Goal: Information Seeking & Learning: Learn about a topic

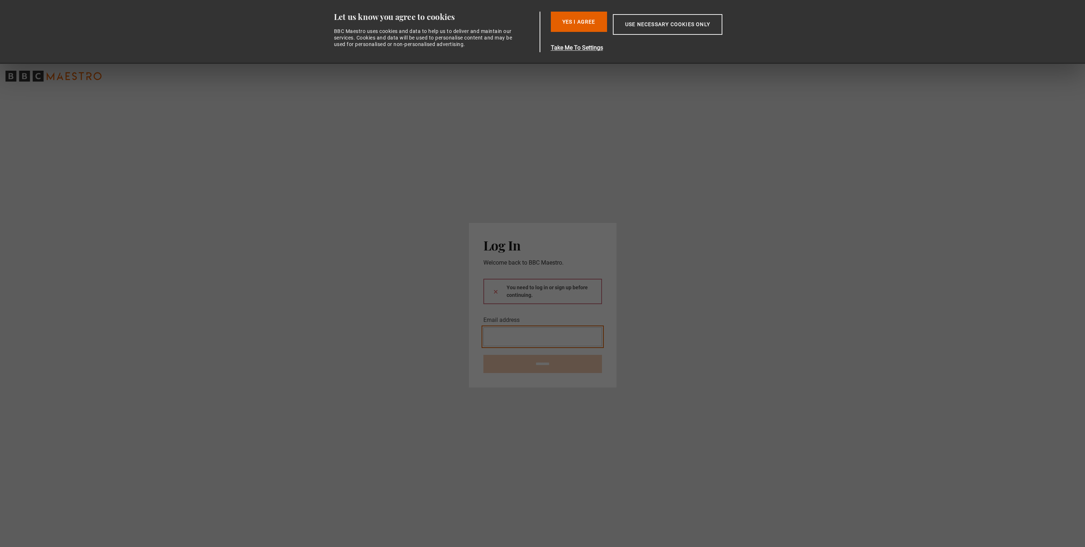
type input "**********"
click at [496, 292] on button at bounding box center [496, 292] width 6 height 8
click at [556, 341] on form "**********" at bounding box center [543, 328] width 119 height 63
click at [556, 343] on input "********" at bounding box center [543, 351] width 119 height 18
type input "**********"
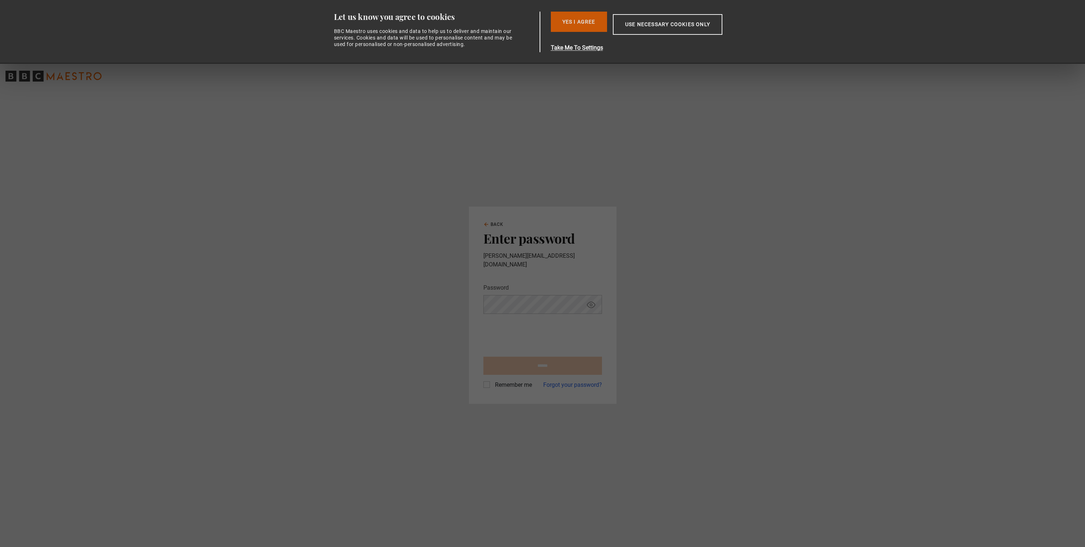
click at [584, 16] on button "Yes I Agree" at bounding box center [579, 22] width 56 height 20
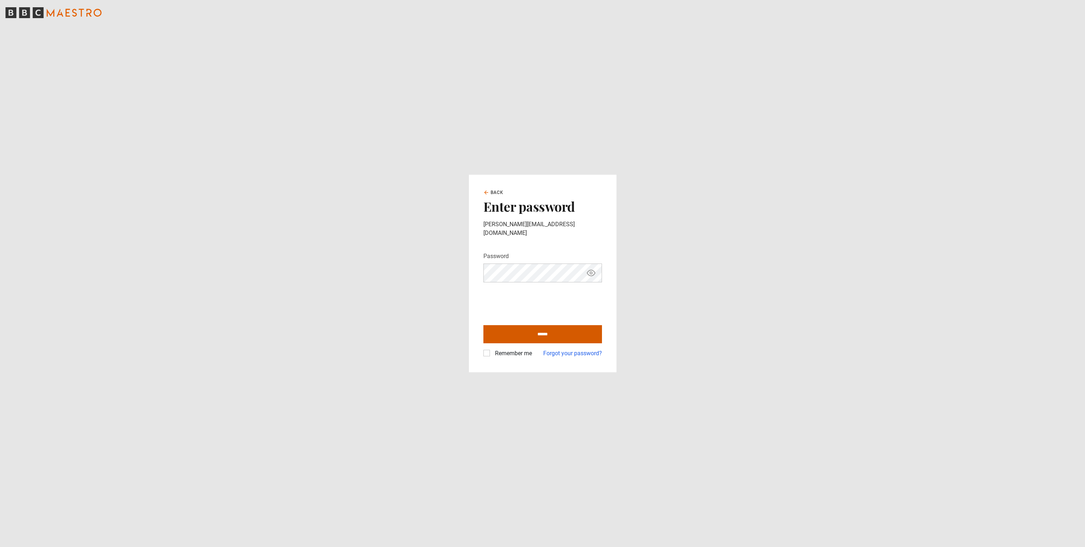
click at [526, 330] on input "******" at bounding box center [543, 334] width 119 height 18
type input "**********"
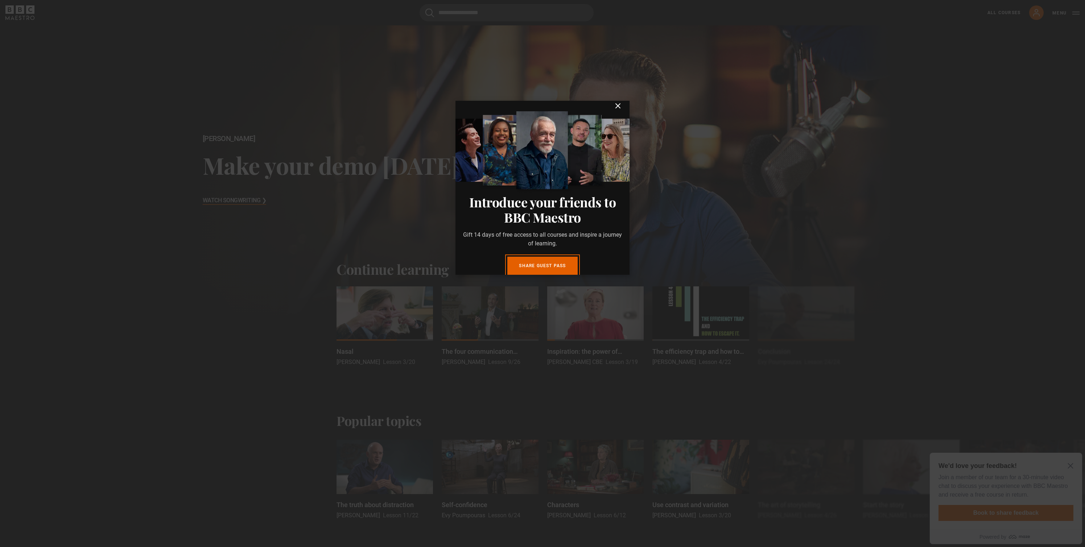
click at [621, 102] on icon "submit" at bounding box center [618, 106] width 9 height 9
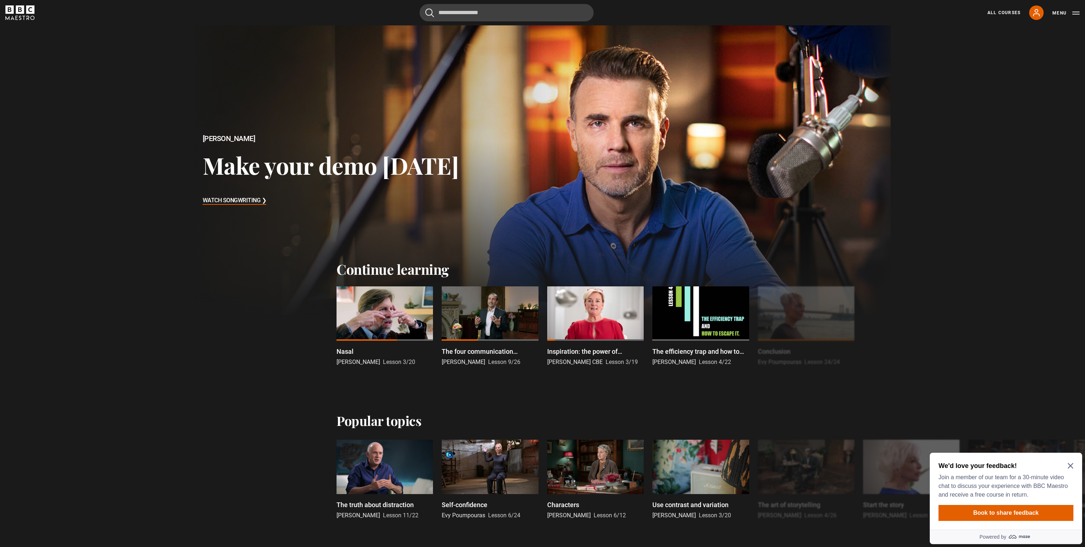
click at [617, 104] on div at bounding box center [543, 170] width 714 height 297
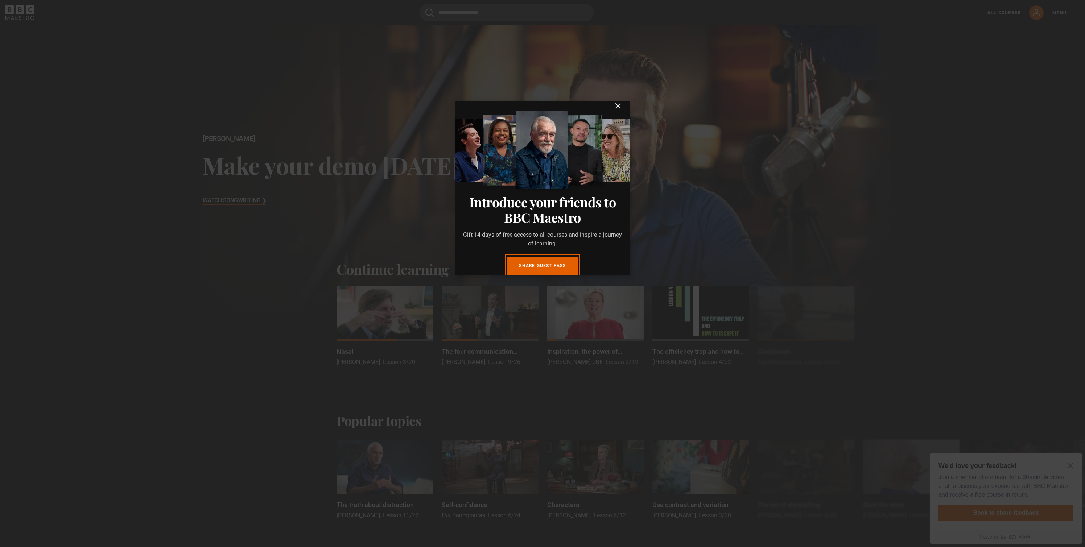
click at [616, 106] on icon "submit" at bounding box center [618, 106] width 9 height 9
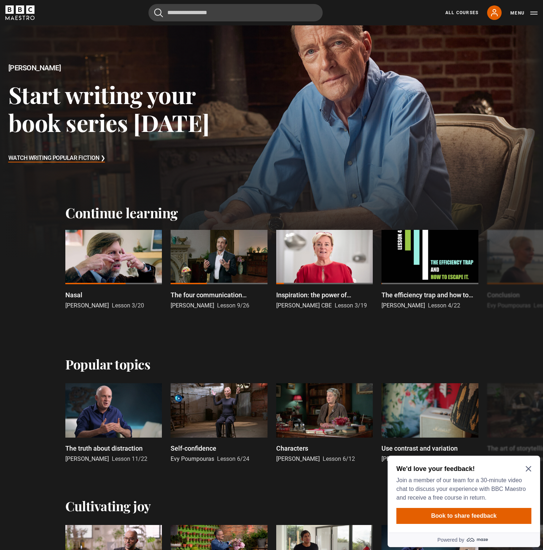
scroll to position [180, 0]
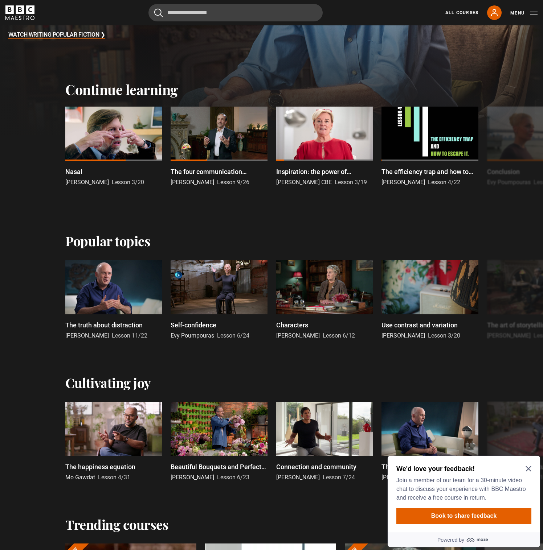
click at [530, 470] on icon "Close Maze Prompt" at bounding box center [527, 468] width 5 height 5
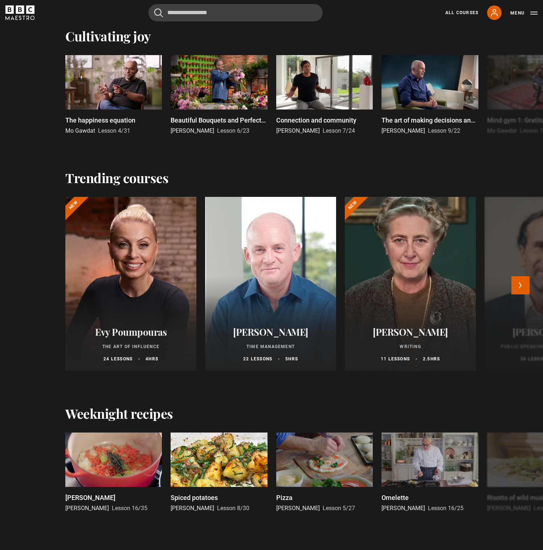
scroll to position [527, 0]
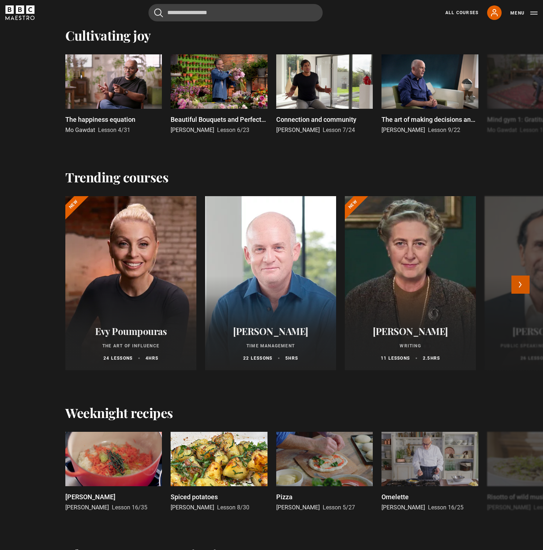
click at [517, 285] on button "Next" at bounding box center [520, 285] width 18 height 18
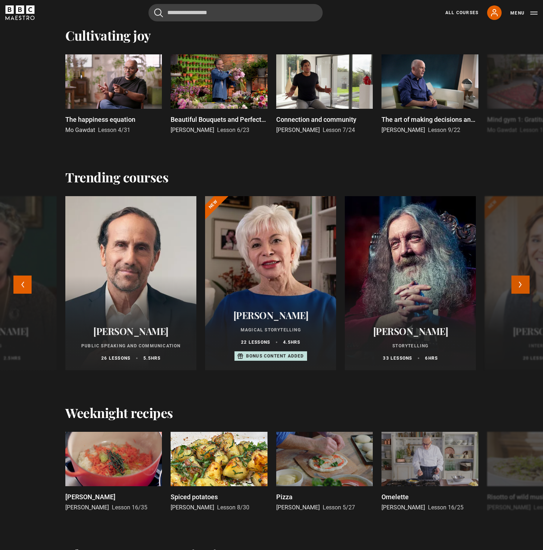
click at [518, 285] on button "Next" at bounding box center [520, 285] width 18 height 18
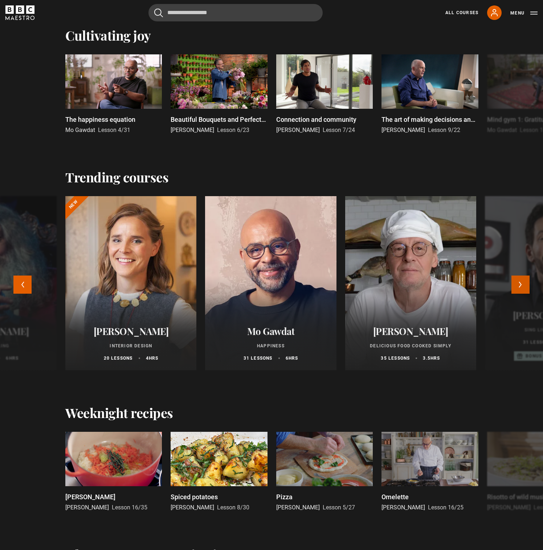
click at [518, 285] on button "Next" at bounding box center [520, 285] width 18 height 18
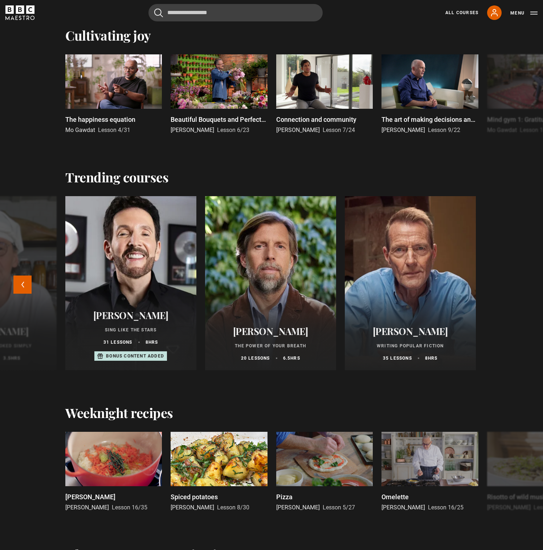
click at [518, 285] on div "Evy Poumpouras The Art of Influence 24 lessons 4 hrs New Oliver Burkeman Time M…" at bounding box center [271, 289] width 543 height 186
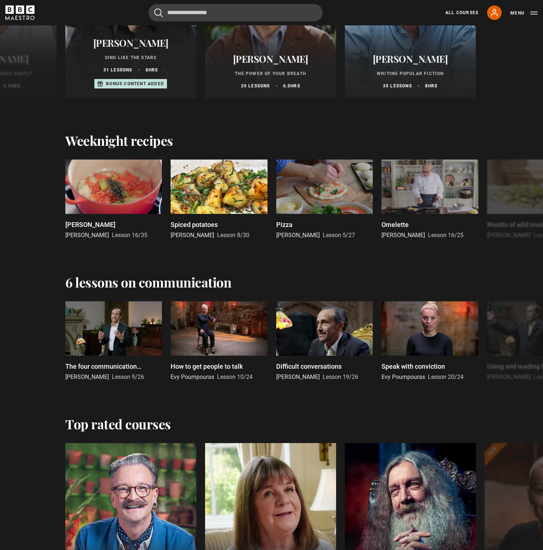
scroll to position [825, 0]
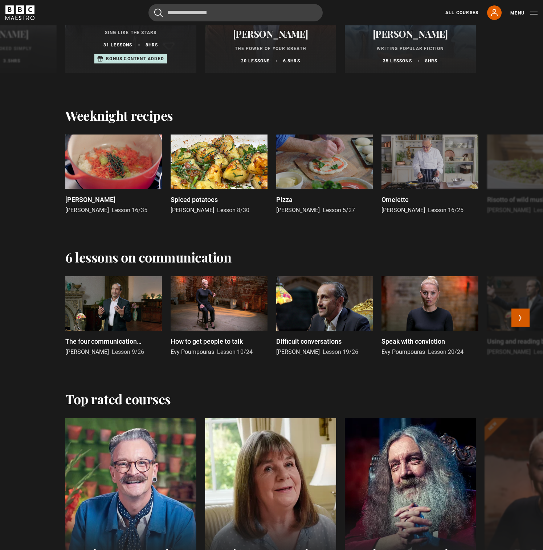
click at [512, 321] on button "Next" at bounding box center [520, 318] width 18 height 18
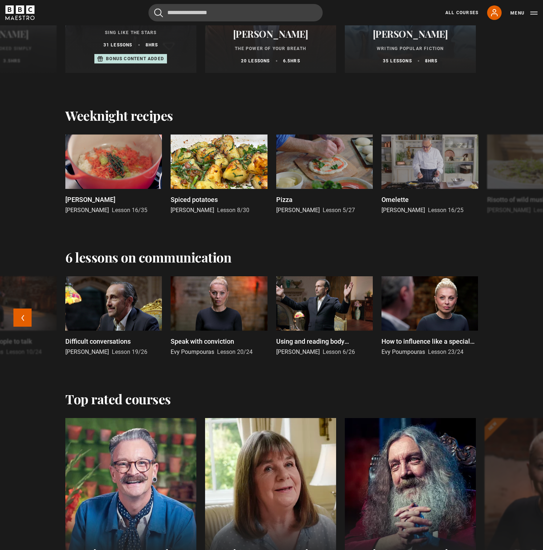
click at [512, 321] on div "The four communication languages Richard Greene Lesson 9/26 How to get people t…" at bounding box center [271, 322] width 543 height 92
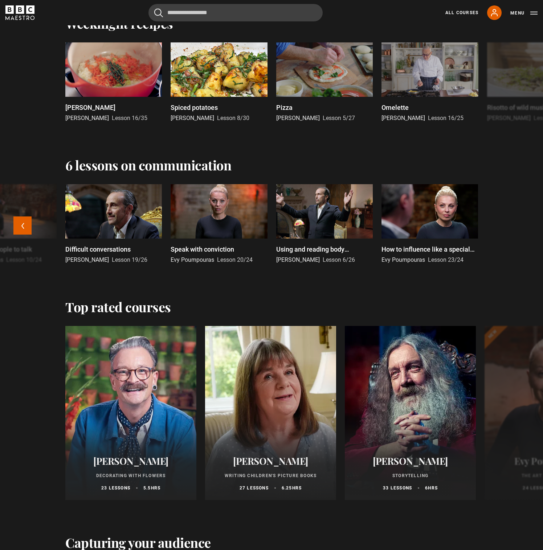
scroll to position [1080, 0]
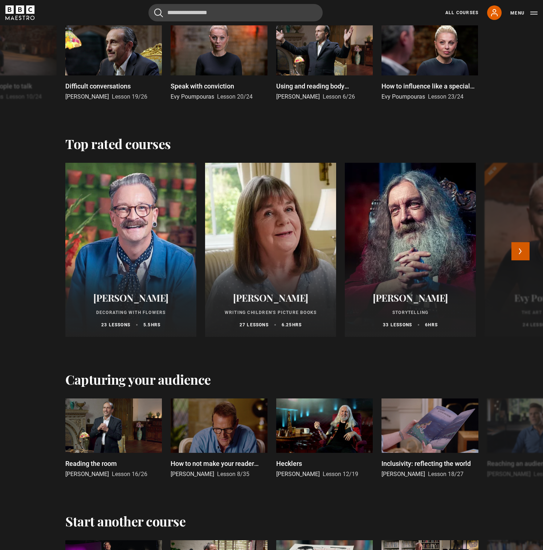
click at [514, 252] on button "Next" at bounding box center [520, 251] width 18 height 18
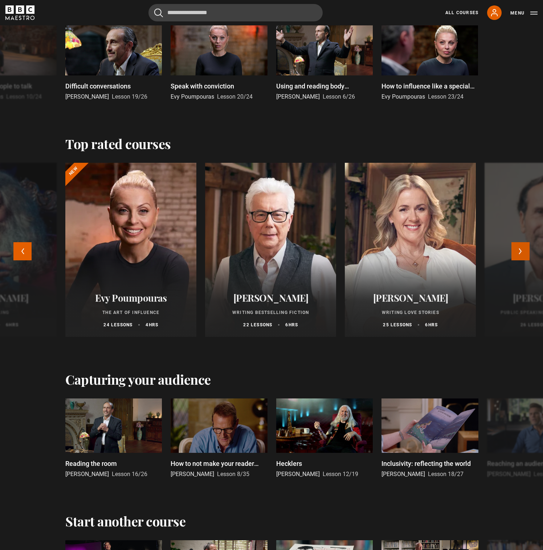
click at [514, 252] on button "Next" at bounding box center [520, 251] width 18 height 18
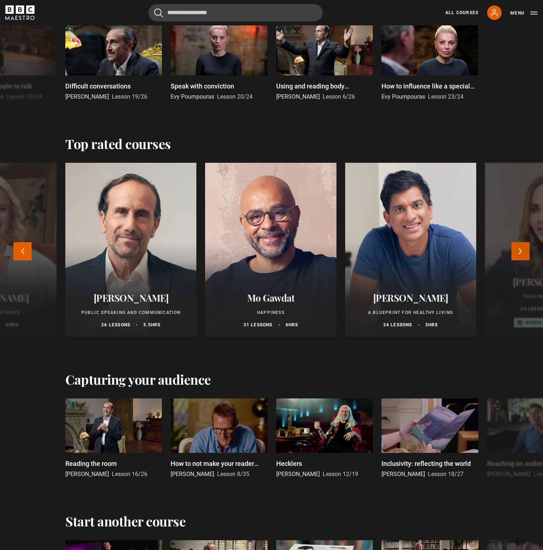
click at [514, 252] on button "Next" at bounding box center [520, 251] width 18 height 18
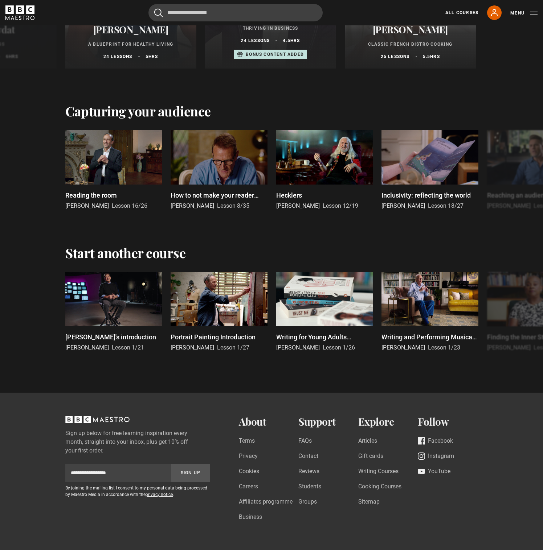
scroll to position [1352, 0]
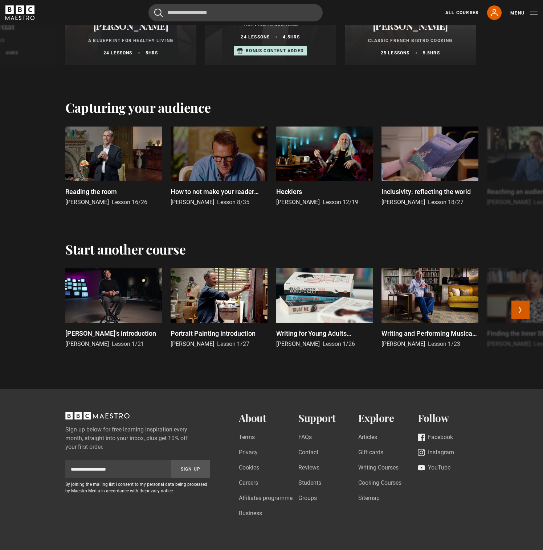
click at [521, 311] on button "Next" at bounding box center [520, 310] width 18 height 18
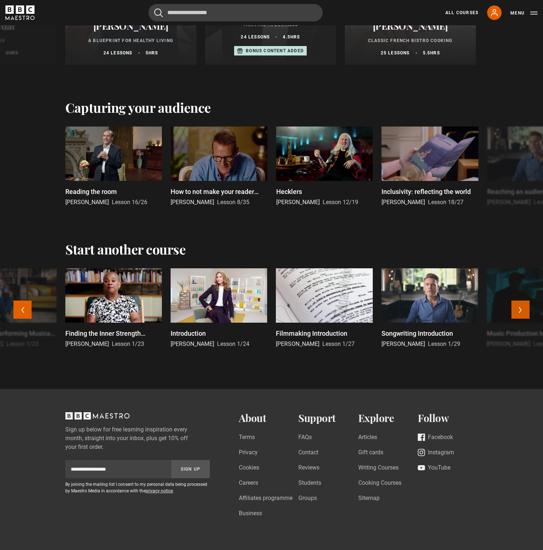
click at [521, 311] on button "Next" at bounding box center [520, 310] width 18 height 18
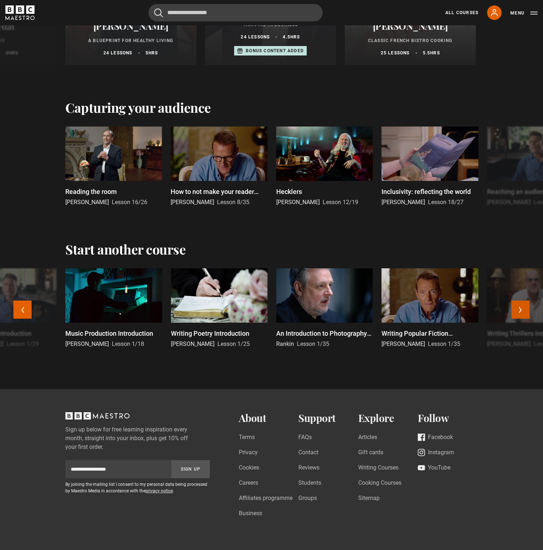
click at [521, 311] on button "Next" at bounding box center [520, 310] width 18 height 18
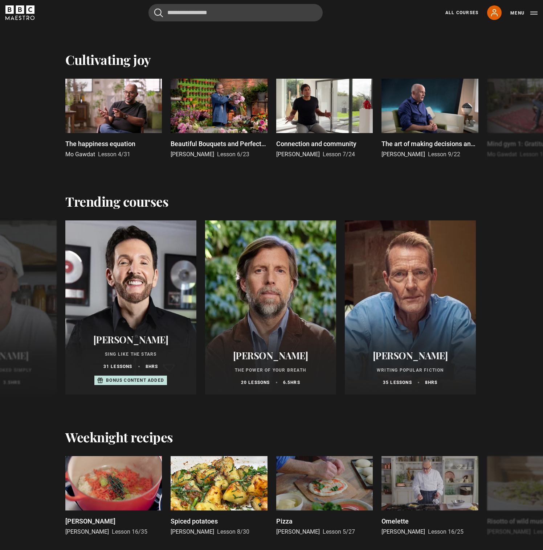
scroll to position [488, 0]
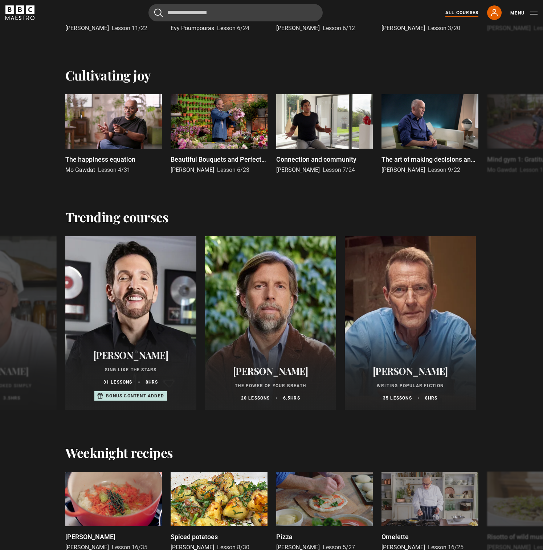
click at [463, 10] on link "All Courses" at bounding box center [461, 12] width 33 height 7
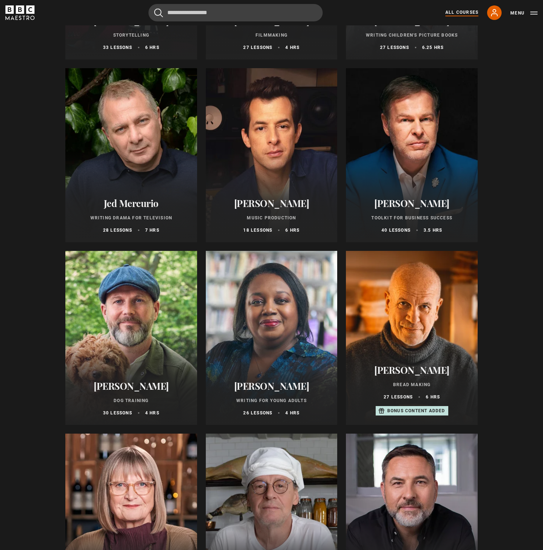
scroll to position [2184, 0]
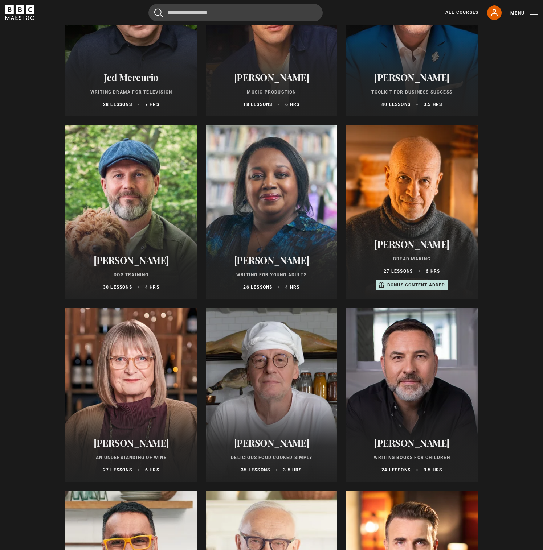
click at [159, 242] on div at bounding box center [131, 212] width 132 height 174
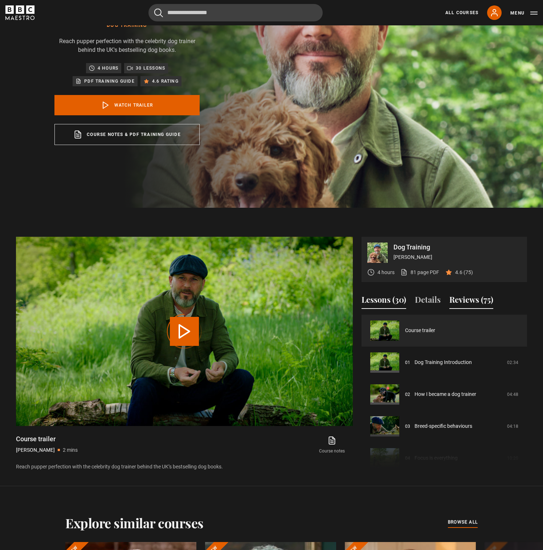
scroll to position [95, 0]
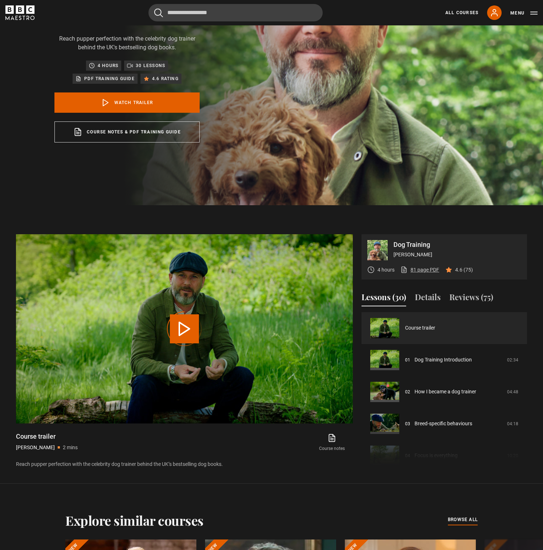
click at [425, 270] on link "81 page PDF (opens in new tab)" at bounding box center [419, 270] width 39 height 8
click at [422, 453] on div "Course trailer 01 Dog Training Introduction 02:34 02 How I became a dog trainer…" at bounding box center [443, 390] width 165 height 157
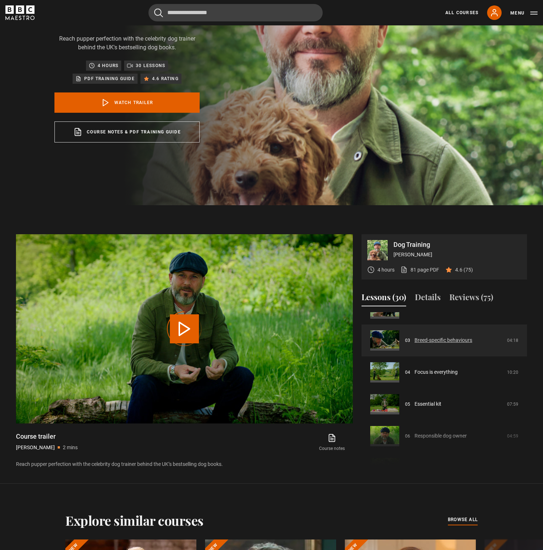
scroll to position [86, 0]
click at [440, 337] on link "Breed-specific behaviours" at bounding box center [443, 338] width 58 height 8
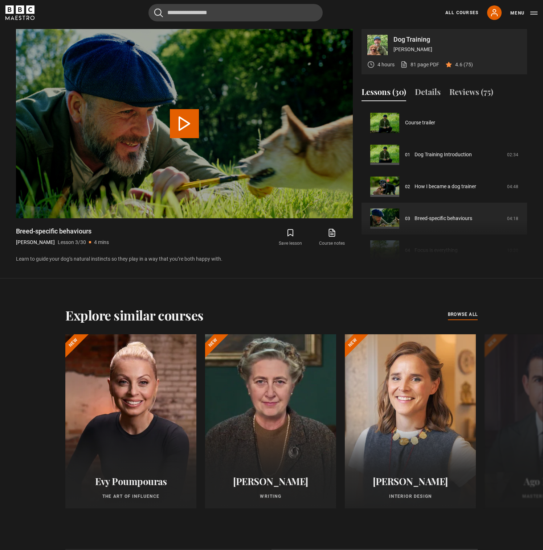
scroll to position [64, 0]
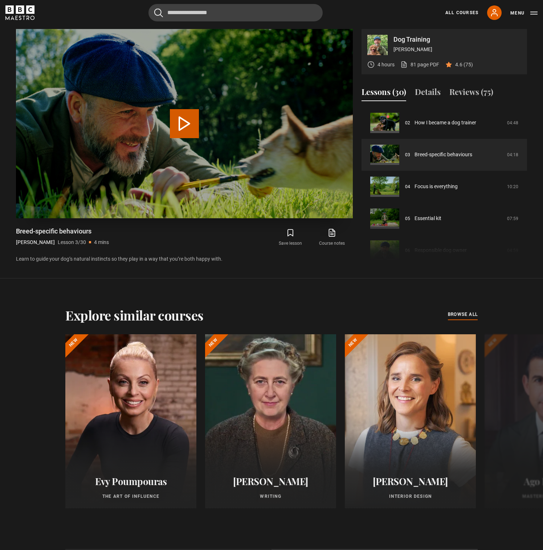
click at [180, 120] on button "Play Lesson Breed-specific behaviours" at bounding box center [184, 123] width 29 height 29
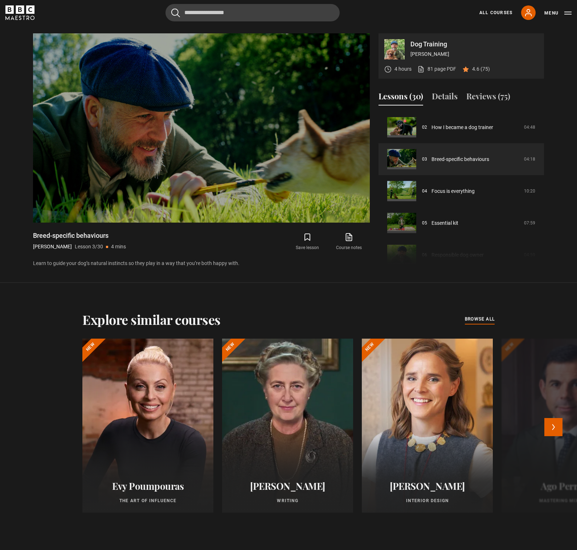
scroll to position [536, 0]
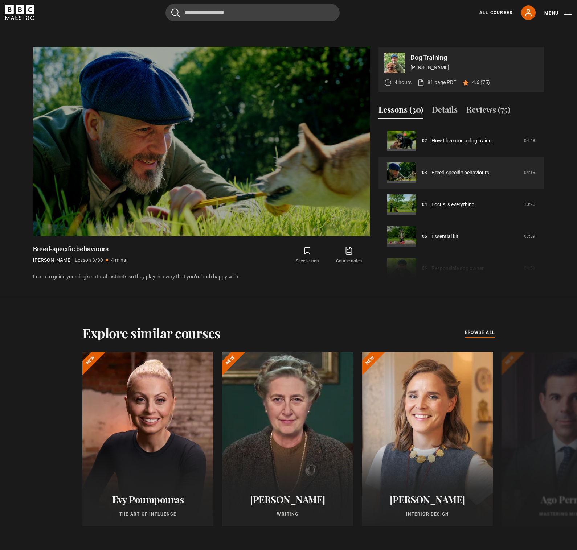
drag, startPoint x: 32, startPoint y: 249, endPoint x: 105, endPoint y: 249, distance: 73.3
click at [105, 249] on div "Dog Training Steve Mann 4 hours 81 page PDF (opens in new tab) 4.6 (75) Video P…" at bounding box center [288, 164] width 522 height 235
copy h1 "Breed-specific behaviour"
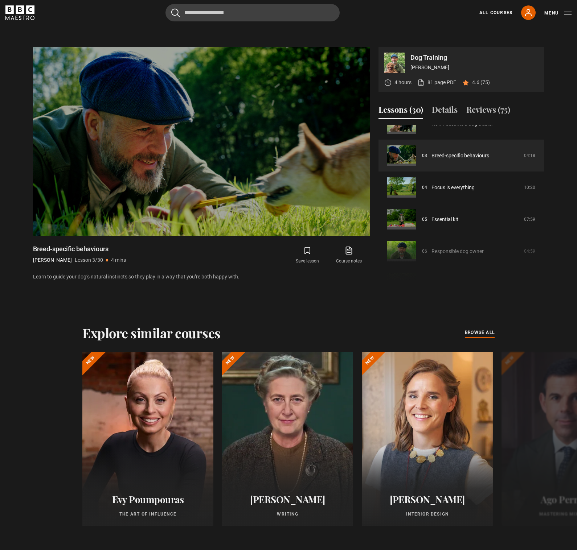
scroll to position [84, 0]
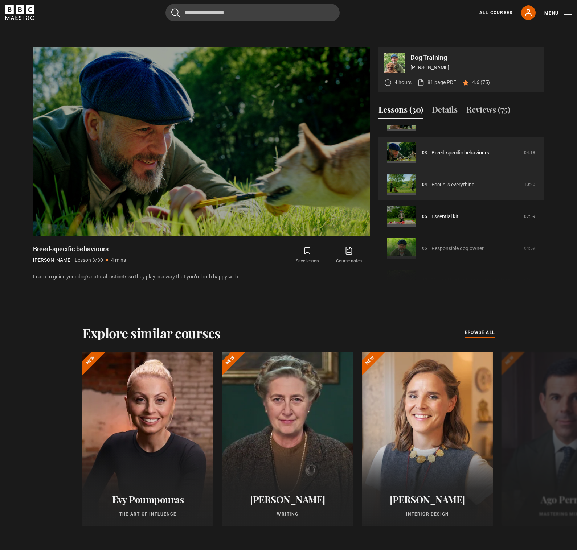
click at [431, 187] on link "Focus is everything" at bounding box center [452, 185] width 43 height 8
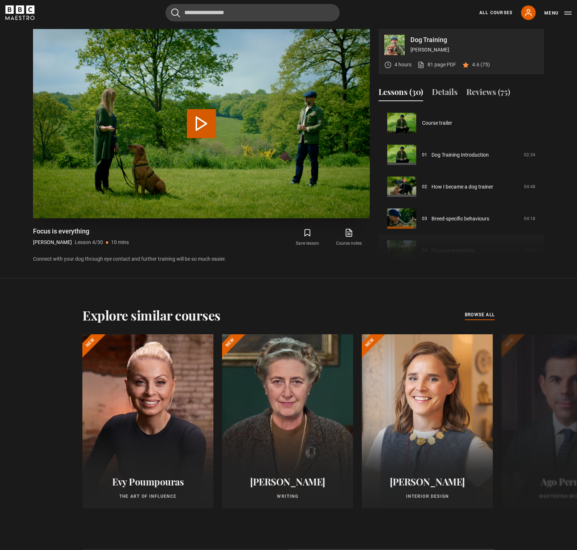
scroll to position [96, 0]
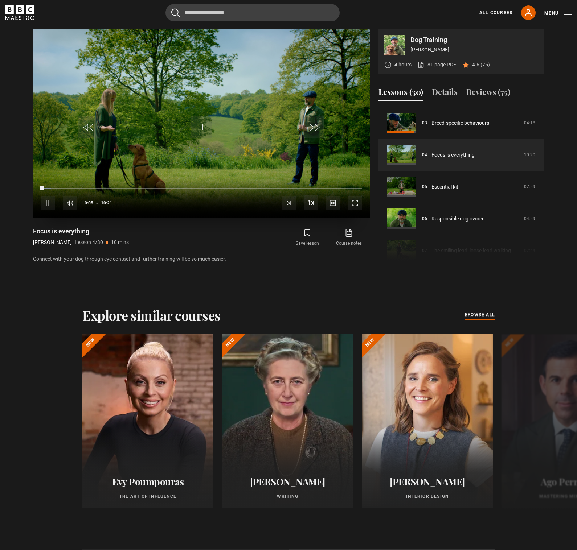
click at [205, 127] on span "Video Player" at bounding box center [201, 127] width 22 height 22
click at [204, 114] on video "Video Player" at bounding box center [201, 123] width 337 height 189
click at [204, 127] on span "Video Player" at bounding box center [201, 127] width 22 height 22
click at [201, 124] on span "Video Player" at bounding box center [201, 127] width 22 height 22
click at [199, 132] on span "Video Player" at bounding box center [201, 127] width 22 height 22
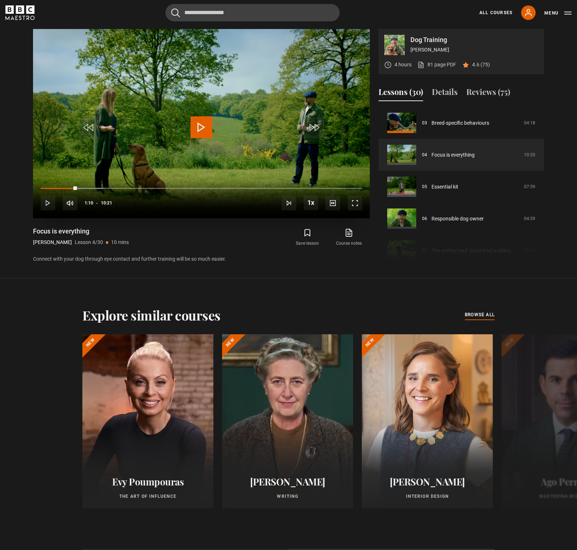
click at [202, 127] on span "Video Player" at bounding box center [201, 127] width 22 height 22
click at [173, 153] on video "Video Player" at bounding box center [201, 123] width 337 height 189
click at [198, 122] on span "Video Player" at bounding box center [201, 127] width 22 height 22
click at [201, 122] on span "Video Player" at bounding box center [201, 127] width 22 height 22
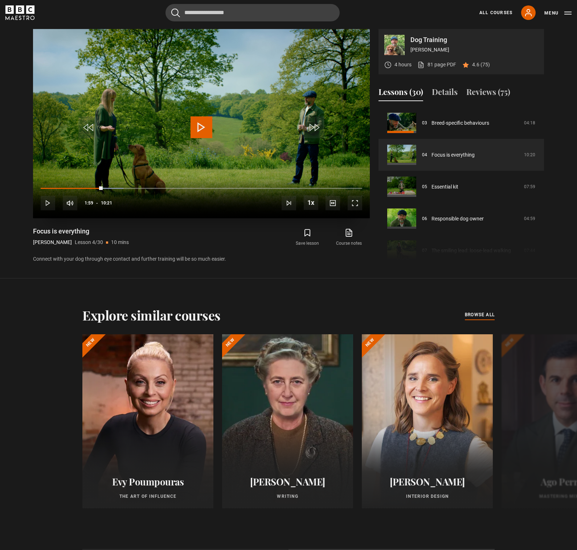
click at [198, 129] on span "Video Player" at bounding box center [201, 127] width 22 height 22
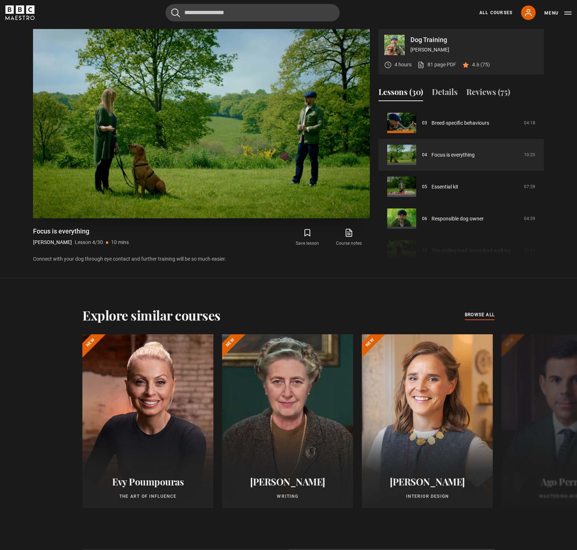
click at [235, 174] on video "Video Player" at bounding box center [201, 123] width 337 height 189
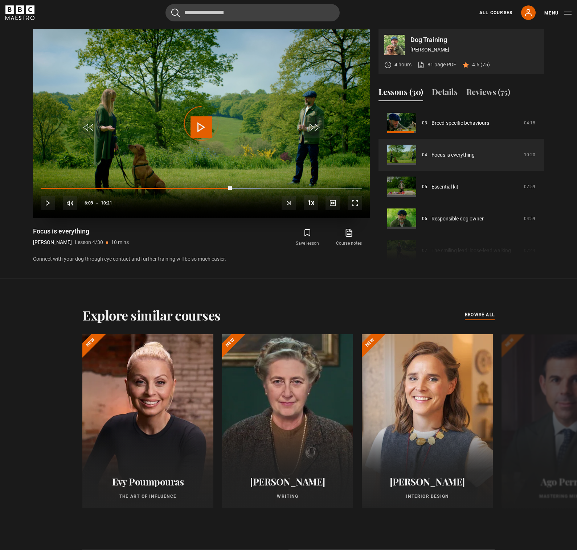
drag, startPoint x: 232, startPoint y: 188, endPoint x: 307, endPoint y: 185, distance: 75.2
click at [307, 185] on div "10s Skip Back 10 seconds Play 10s Skip Forward 10 seconds Loaded : 68.43% 06:44…" at bounding box center [201, 198] width 337 height 40
click at [299, 186] on div "10s Skip Back 10 seconds Play 10s Skip Forward 10 seconds Loaded : 68.43% 06:44…" at bounding box center [201, 198] width 337 height 40
click at [204, 126] on div "Video Player is loading." at bounding box center [201, 124] width 36 height 36
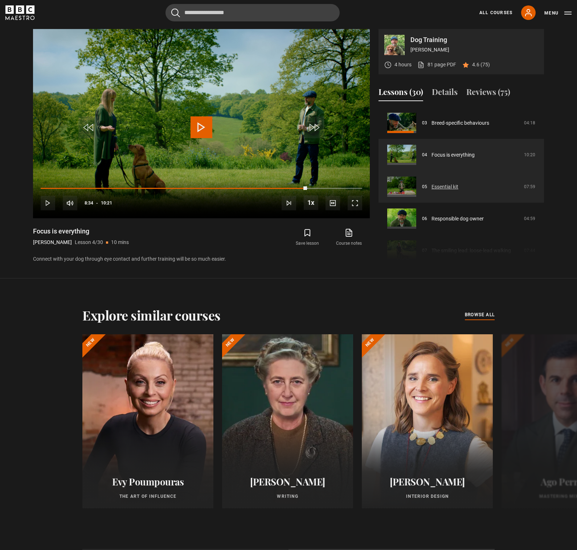
click at [450, 184] on link "Essential kit" at bounding box center [444, 187] width 27 height 8
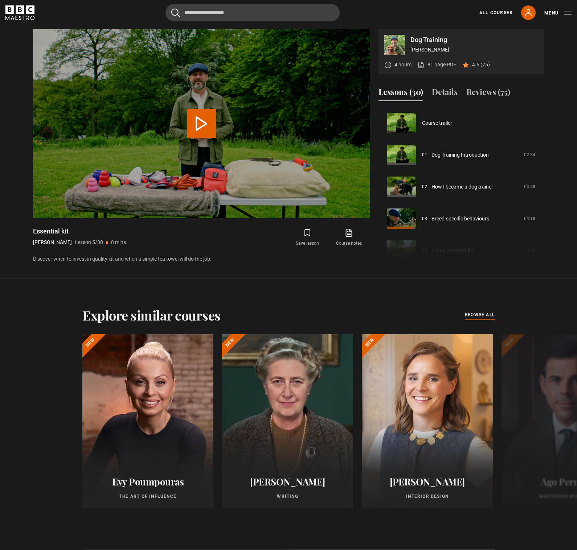
scroll to position [128, 0]
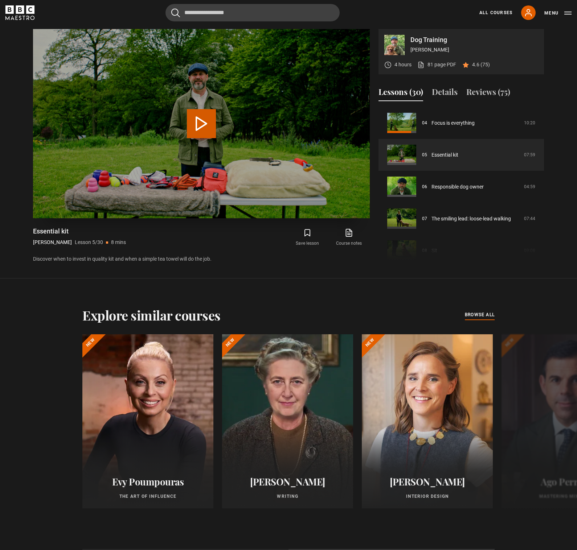
click at [195, 126] on button "Play Lesson Essential kit" at bounding box center [201, 123] width 29 height 29
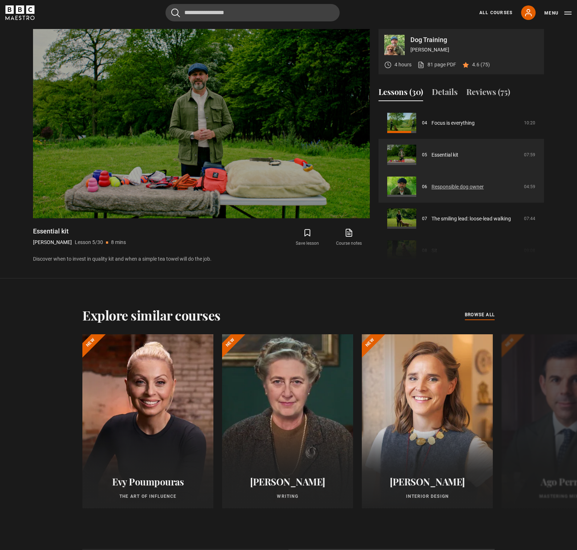
click at [456, 187] on link "Responsible dog owner" at bounding box center [457, 187] width 52 height 8
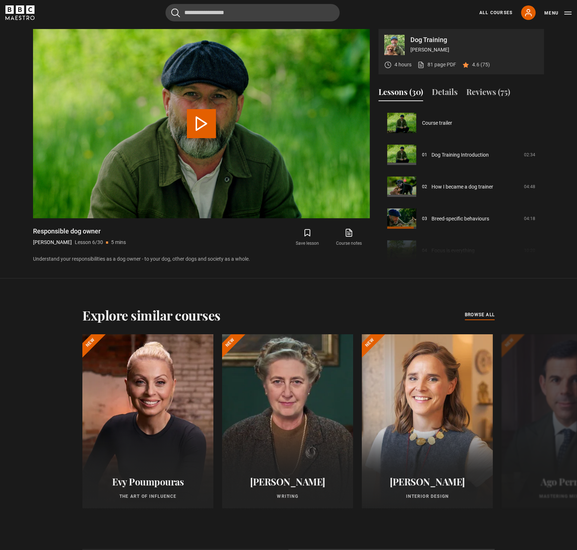
scroll to position [160, 0]
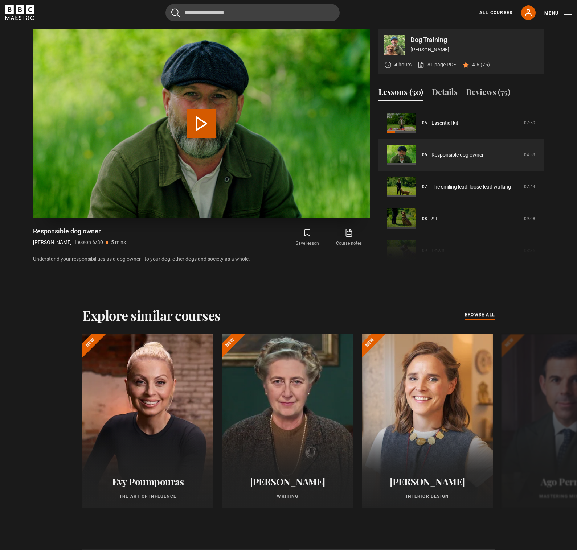
click at [195, 127] on button "Play Lesson Responsible dog owner" at bounding box center [201, 123] width 29 height 29
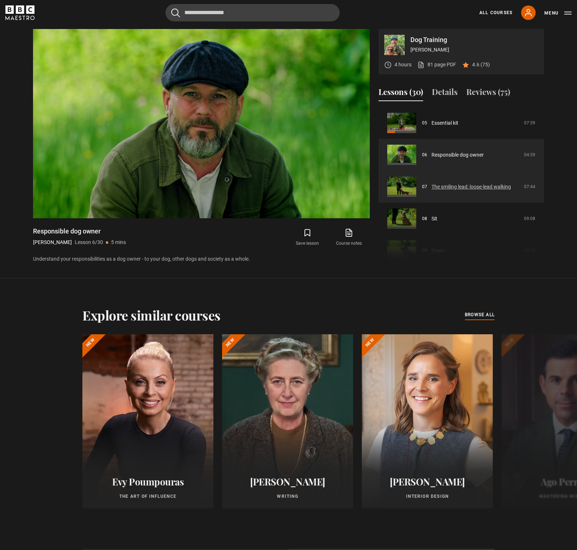
click at [439, 184] on link "The smiling lead: loose-lead walking" at bounding box center [470, 187] width 79 height 8
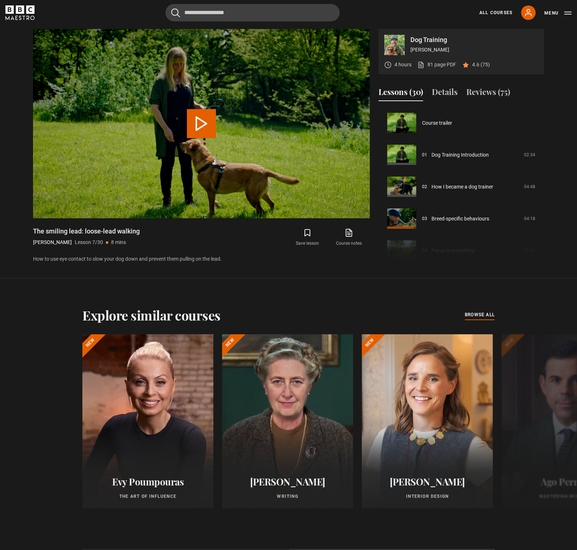
scroll to position [192, 0]
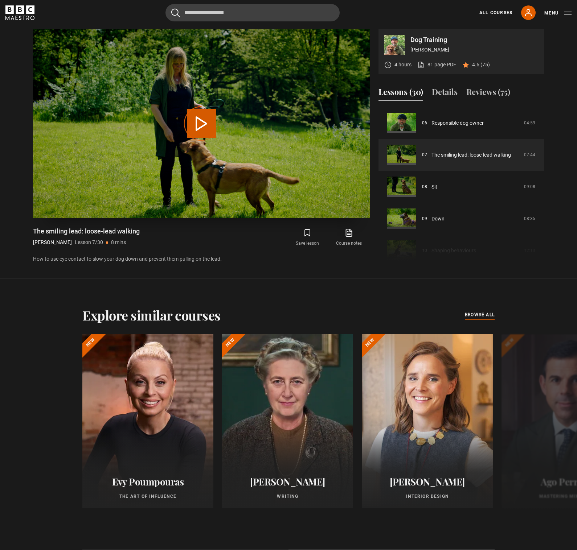
click at [206, 126] on div "Video Player is loading." at bounding box center [201, 124] width 36 height 36
click at [202, 129] on div "Video Player is loading." at bounding box center [201, 124] width 36 height 36
click at [201, 120] on div "Video Player is loading." at bounding box center [201, 124] width 36 height 36
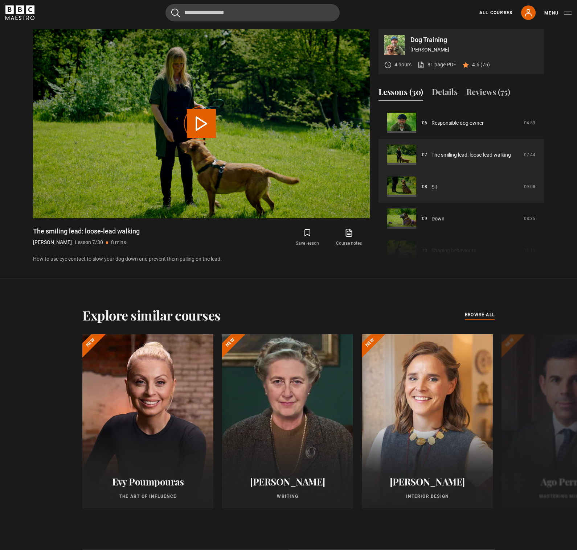
scroll to position [207, 0]
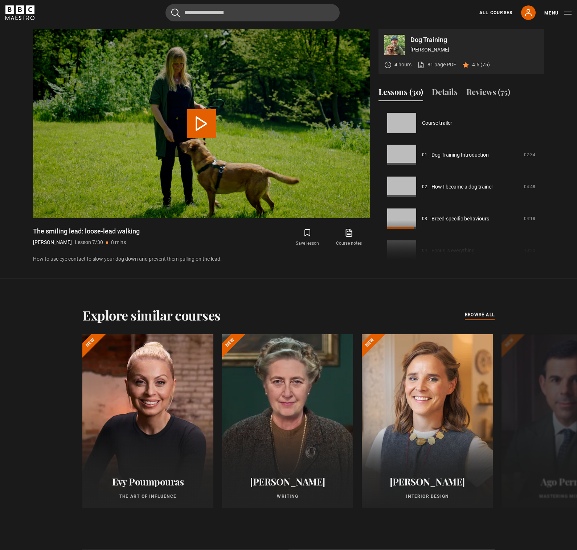
scroll to position [192, 0]
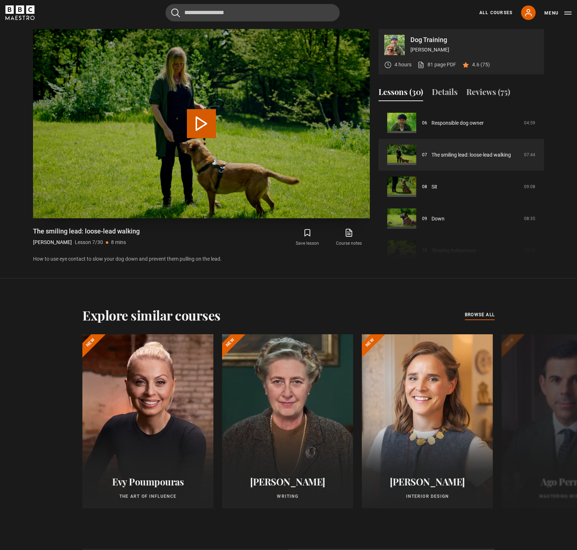
click at [207, 127] on button "Play Lesson The smiling lead: loose-lead walking" at bounding box center [201, 123] width 29 height 29
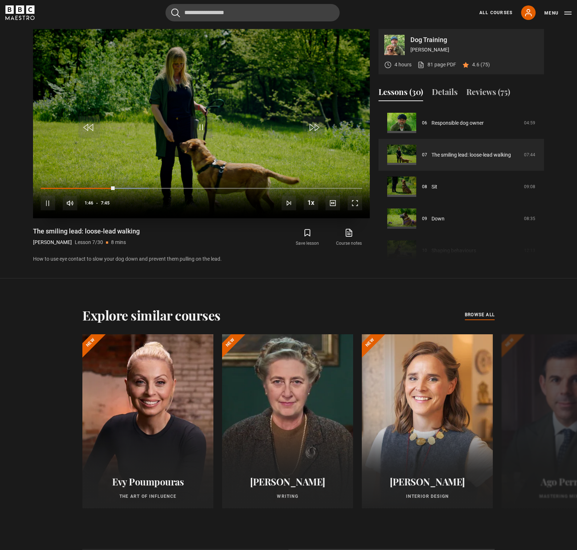
click at [48, 205] on span "Video Player" at bounding box center [48, 203] width 15 height 15
click at [205, 129] on span "Video Player" at bounding box center [201, 127] width 22 height 22
click at [355, 207] on span "Video Player" at bounding box center [355, 203] width 15 height 15
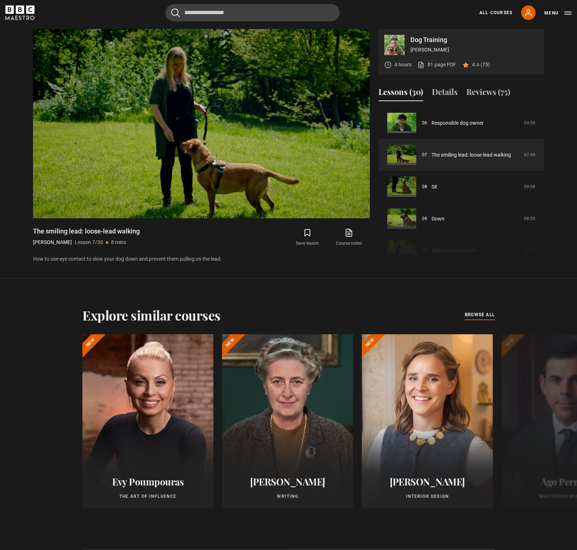
click at [522, 282] on div "Explore similar courses all browse all courses Evy Poumpouras The Art of Influe…" at bounding box center [288, 414] width 577 height 271
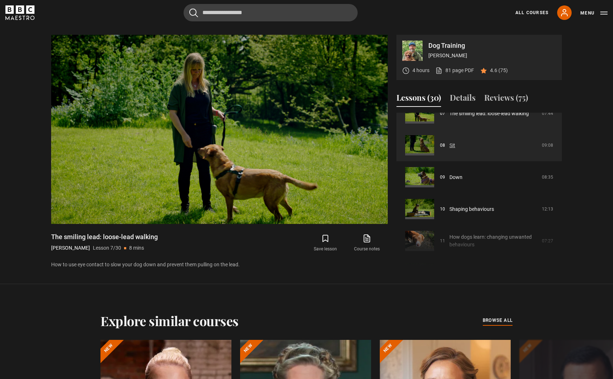
scroll to position [240, 0]
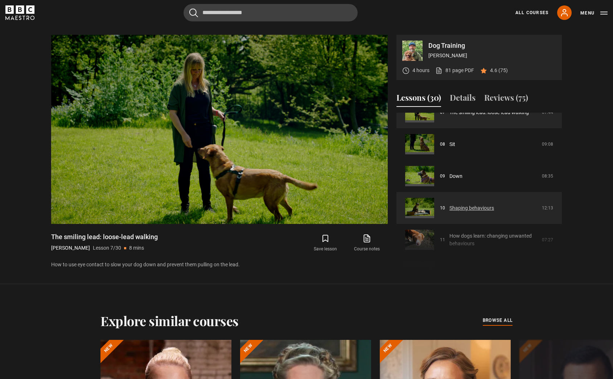
click at [474, 205] on link "Shaping behaviours" at bounding box center [471, 209] width 45 height 8
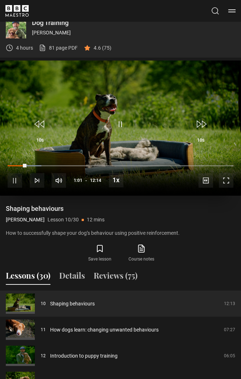
click at [119, 126] on span "Video Player" at bounding box center [121, 125] width 22 height 22
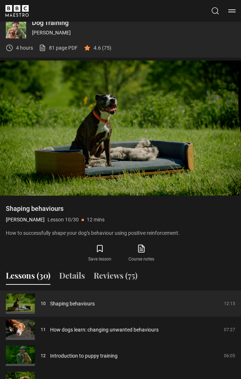
click at [202, 235] on p "How to successfully shape your dog’s behaviour using positive reinforcement." at bounding box center [120, 234] width 229 height 8
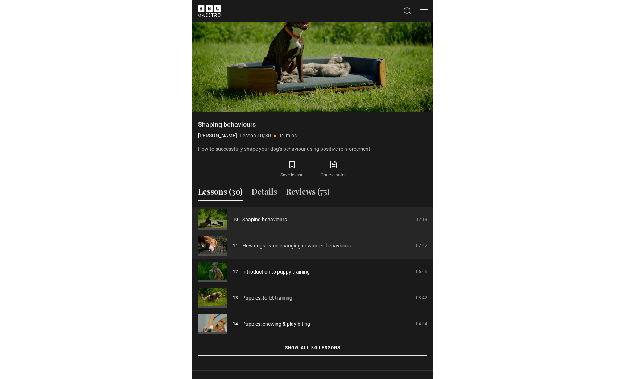
scroll to position [460, 0]
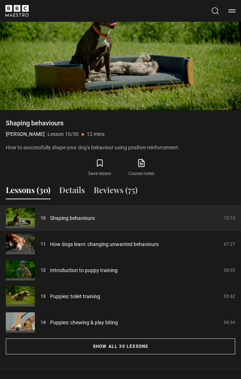
click at [197, 152] on div "Shaping behaviours Steve Mann Lesson 10/30 12 mins How to successfully shape yo…" at bounding box center [120, 148] width 229 height 59
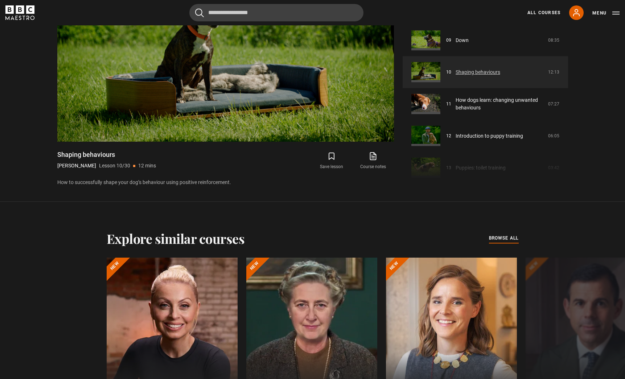
scroll to position [294, 0]
click at [241, 100] on link "How dogs learn: changing unwanted behaviours" at bounding box center [500, 103] width 88 height 15
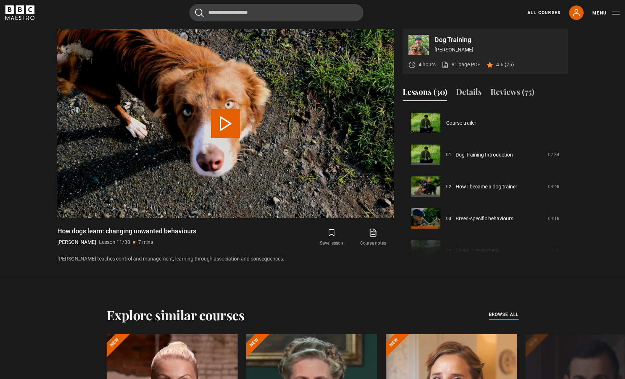
scroll to position [319, 0]
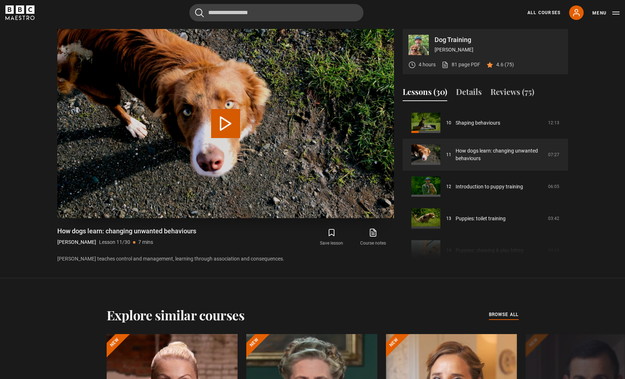
click at [233, 126] on button "Play Lesson How dogs learn: changing unwanted behaviours" at bounding box center [225, 123] width 29 height 29
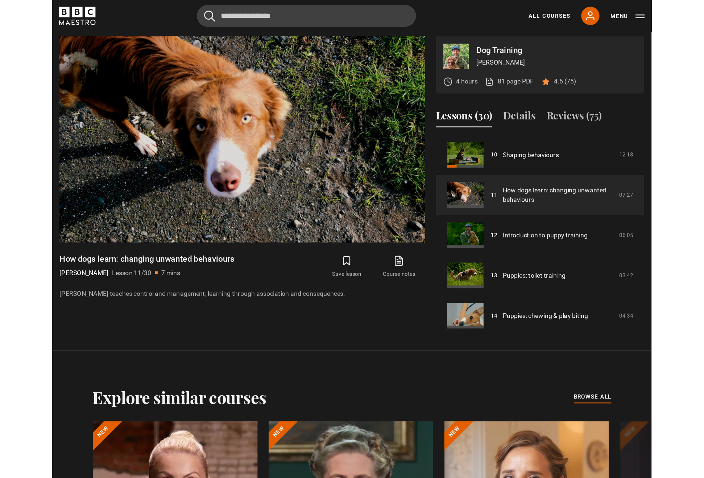
scroll to position [0, 0]
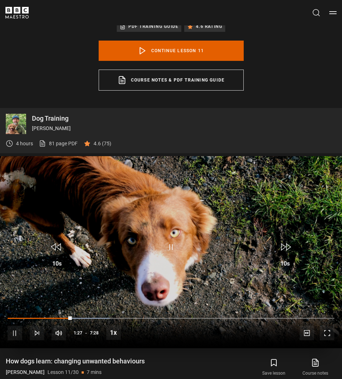
click at [176, 244] on span "Video Player" at bounding box center [171, 248] width 22 height 22
click at [175, 231] on video "Video Player" at bounding box center [171, 252] width 342 height 192
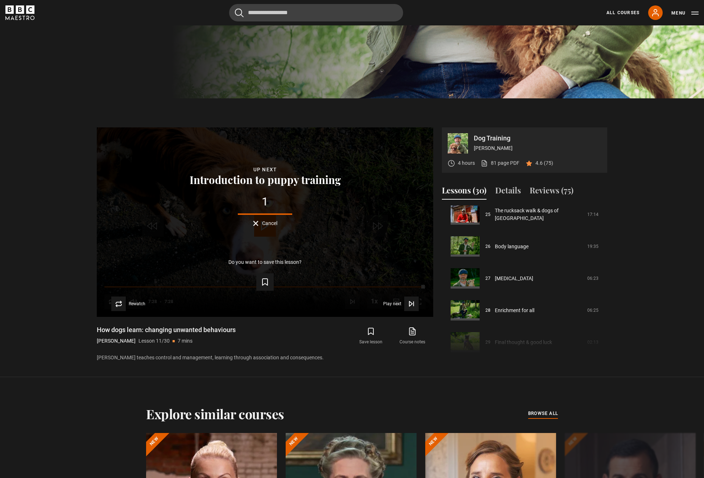
scroll to position [806, 0]
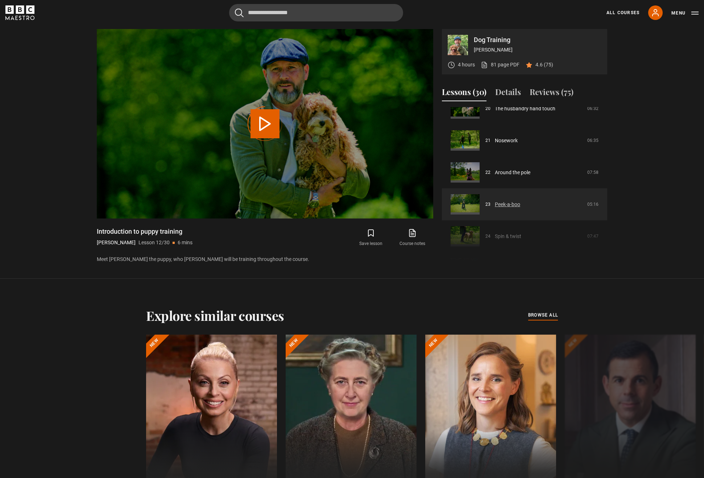
scroll to position [610, 0]
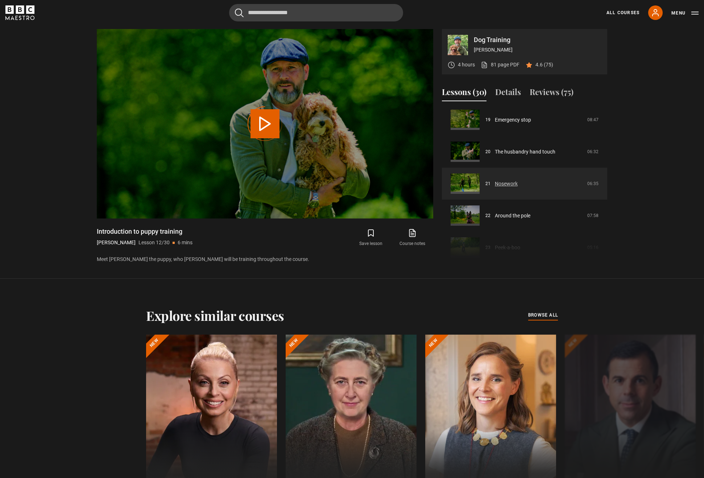
click at [514, 181] on link "Nosework" at bounding box center [506, 184] width 23 height 8
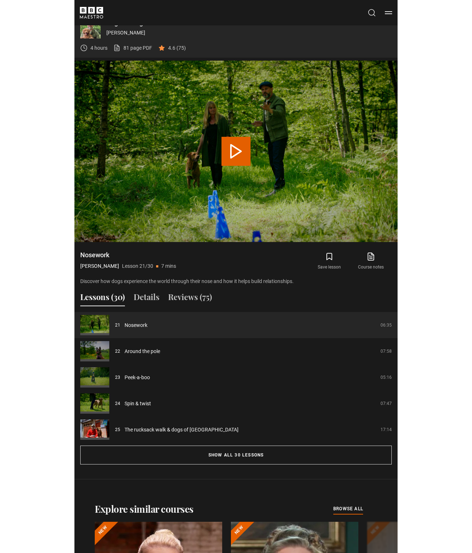
scroll to position [459, 0]
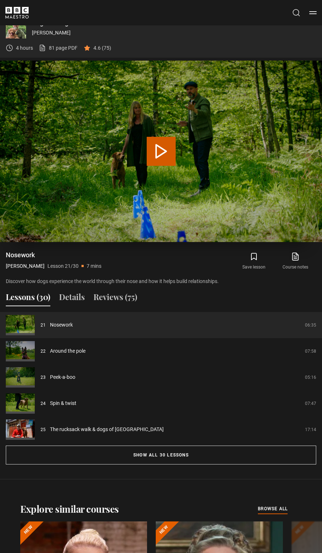
click at [161, 148] on button "Play Lesson Nosework" at bounding box center [161, 151] width 29 height 29
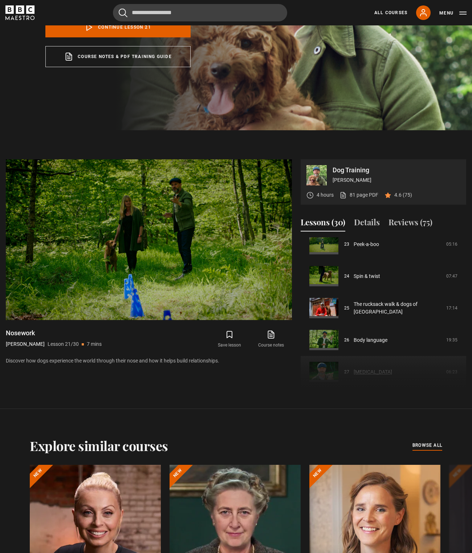
scroll to position [741, 0]
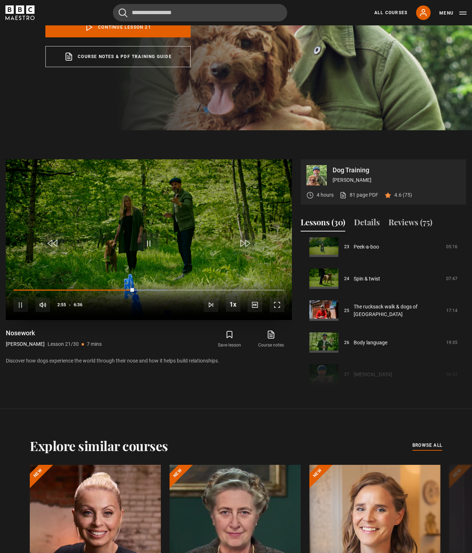
click at [147, 244] on span "Video Player" at bounding box center [149, 244] width 22 height 22
